Goal: Information Seeking & Learning: Learn about a topic

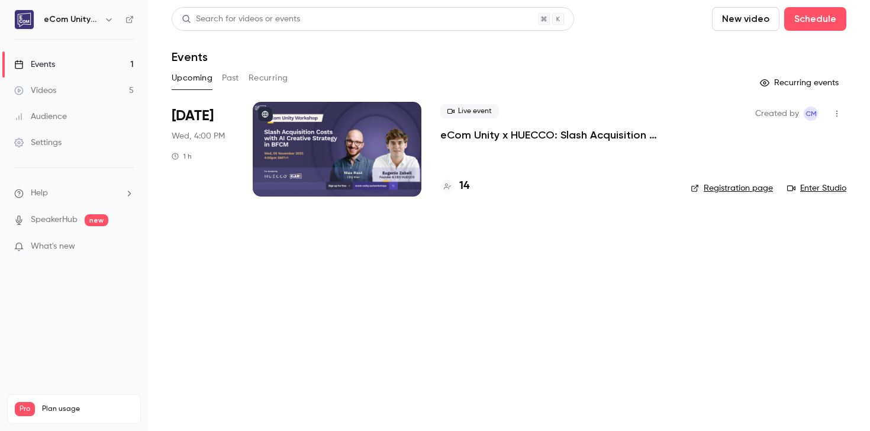
click at [537, 134] on p "eCom Unity x HUECCO: Slash Acquisition Costs with AI Creative Strategy in BFCM" at bounding box center [555, 135] width 231 height 14
